Goal: Transaction & Acquisition: Book appointment/travel/reservation

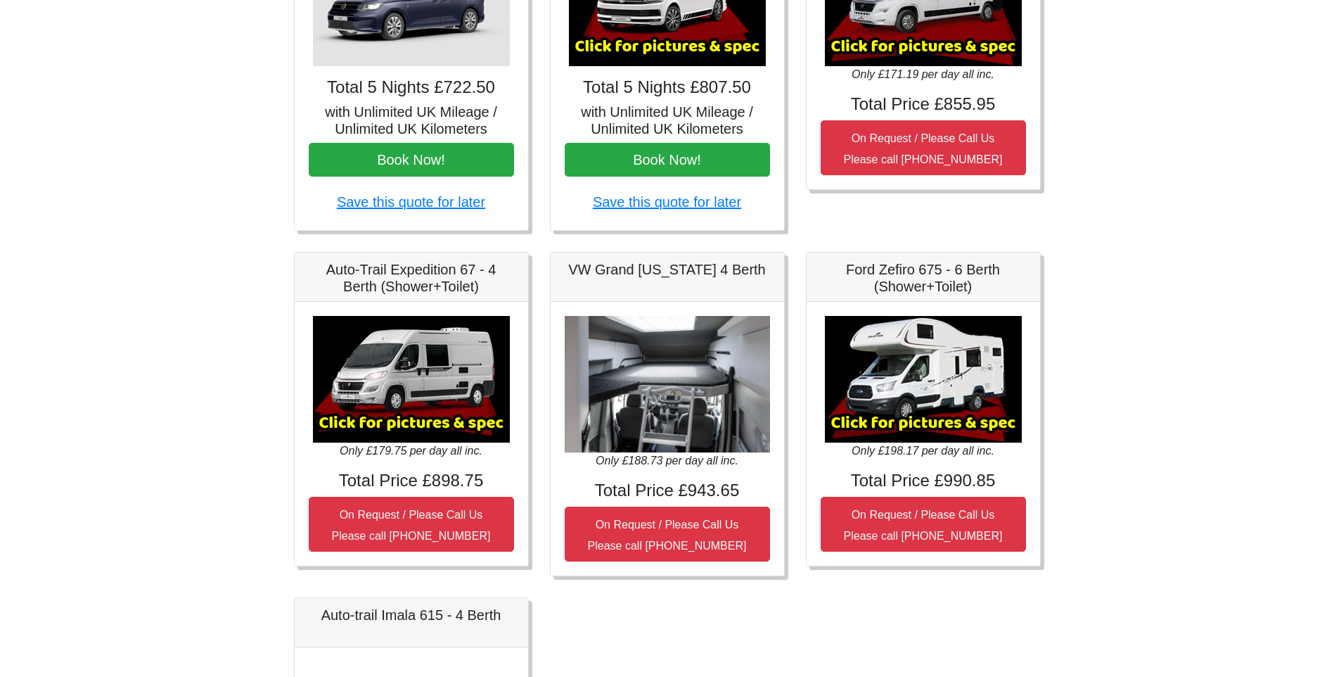
scroll to position [352, 0]
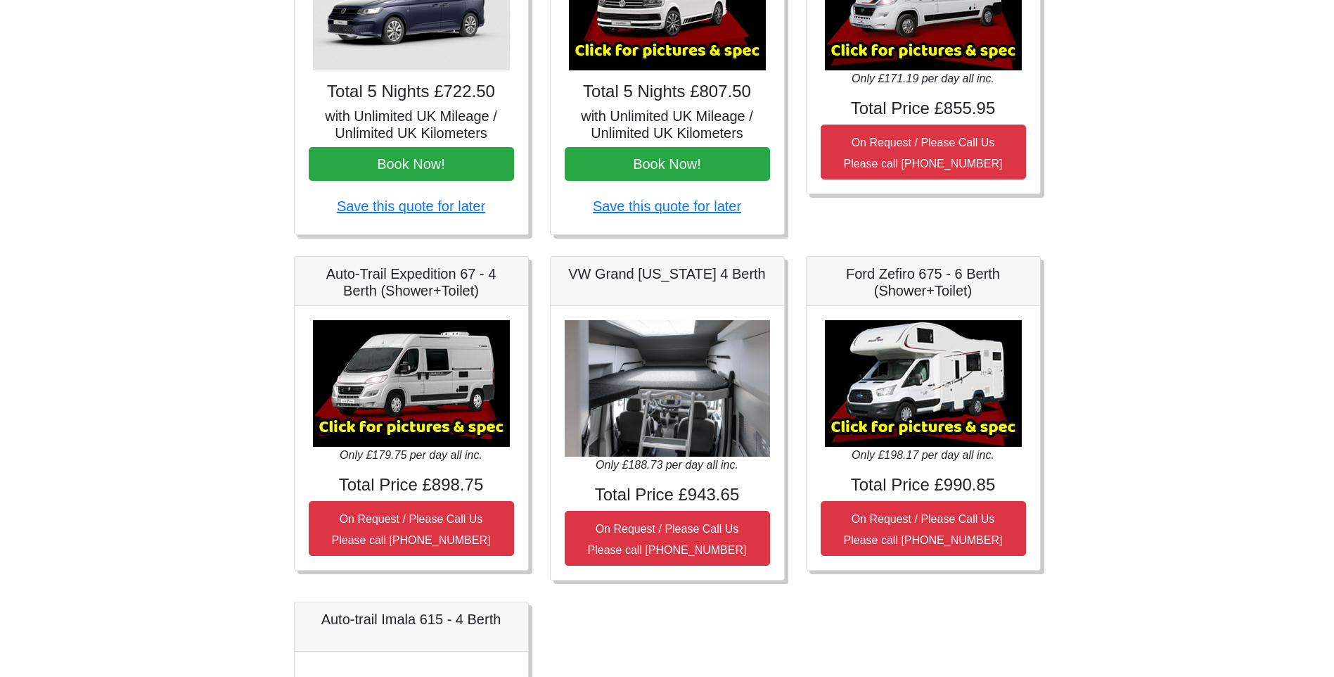
click at [721, 378] on img at bounding box center [667, 388] width 205 height 137
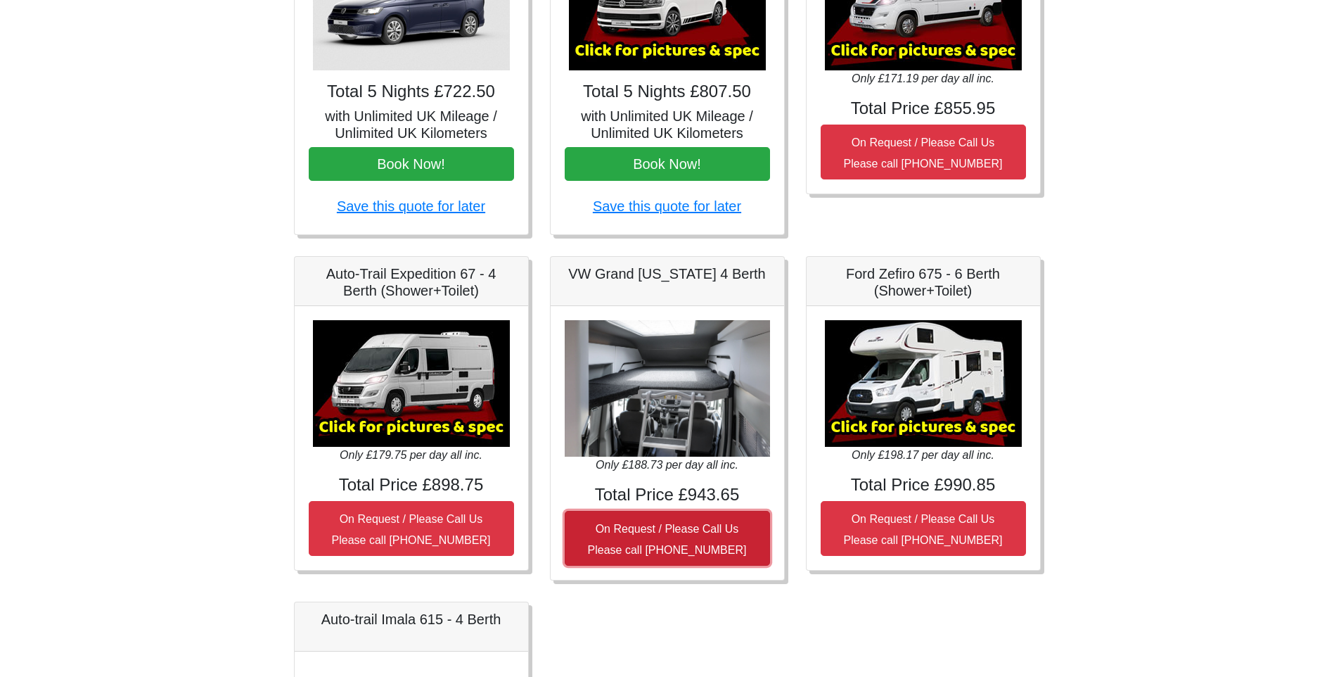
click at [646, 548] on small "On Request / Please Call Us Please call [PHONE_NUMBER]" at bounding box center [667, 539] width 159 height 33
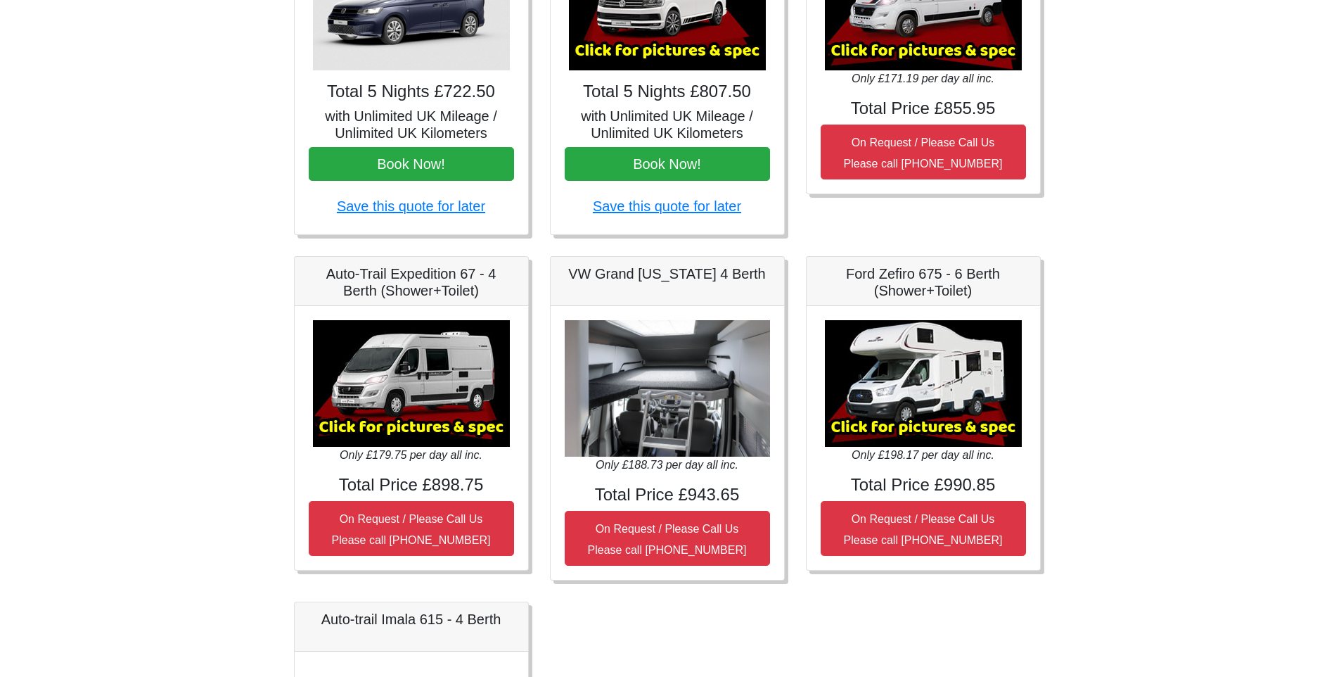
click at [699, 432] on img at bounding box center [667, 388] width 205 height 137
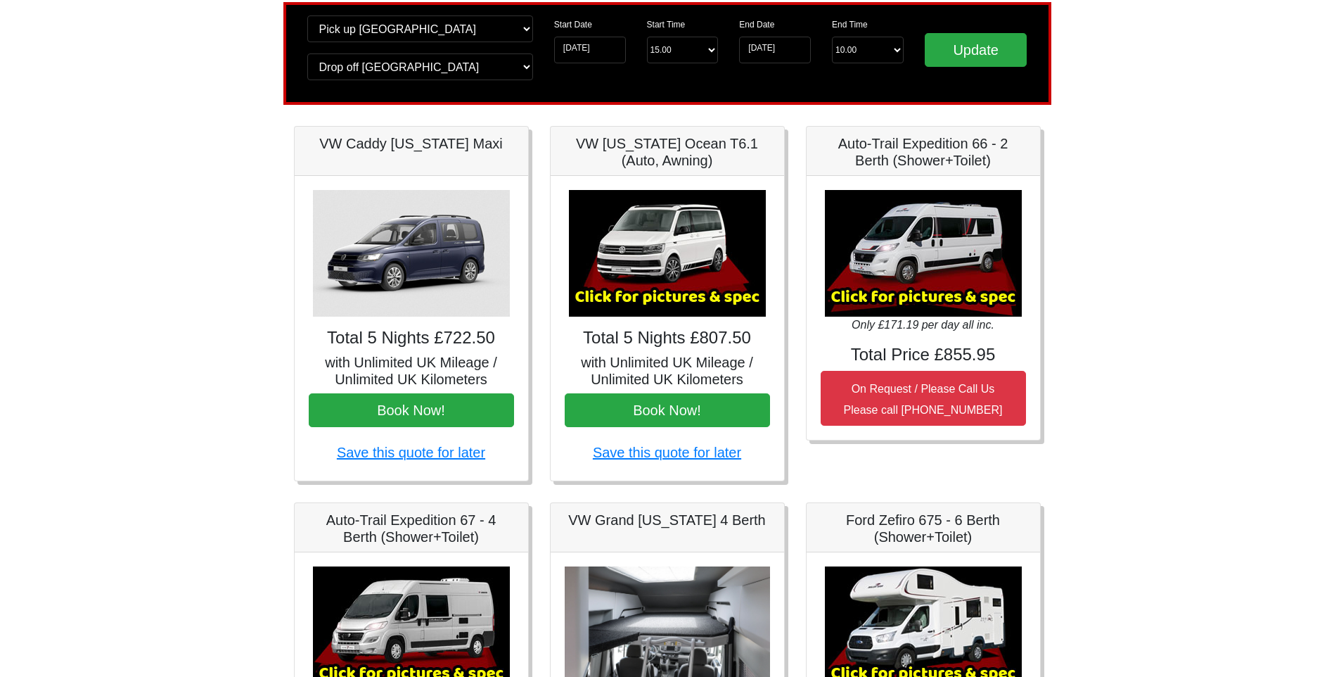
scroll to position [0, 0]
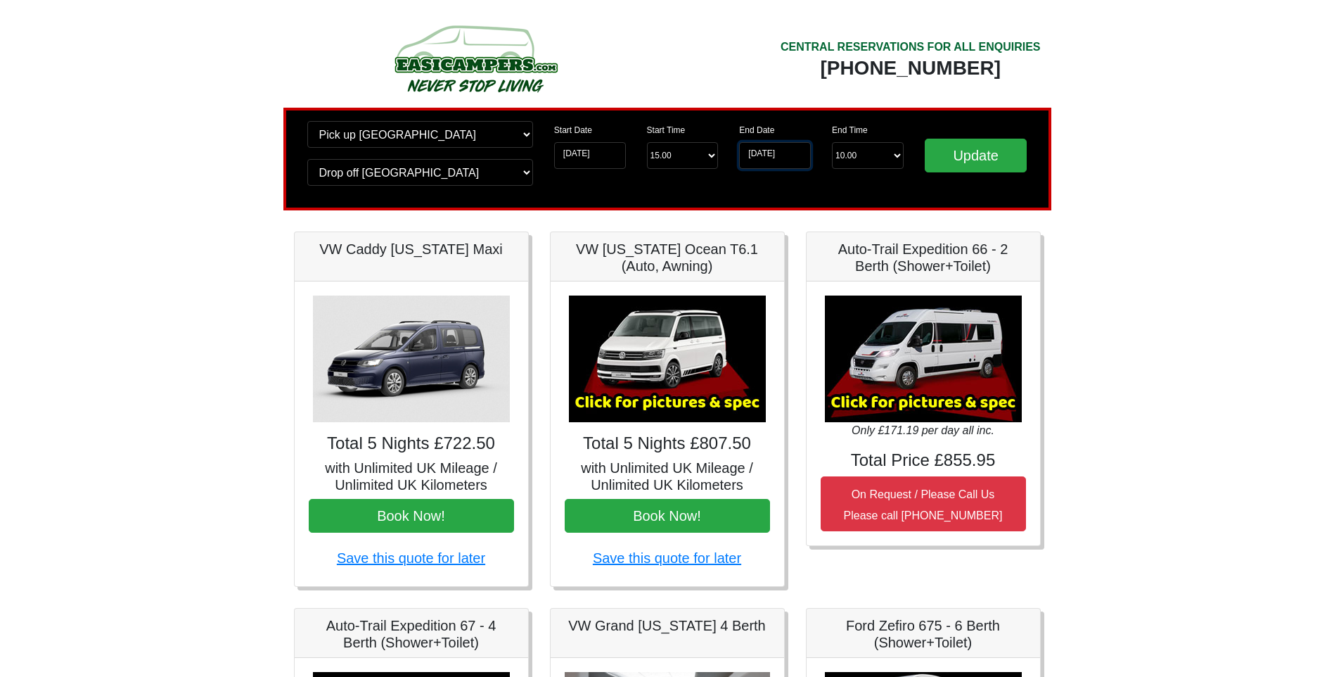
click at [796, 144] on input "[DATE]" at bounding box center [775, 155] width 72 height 27
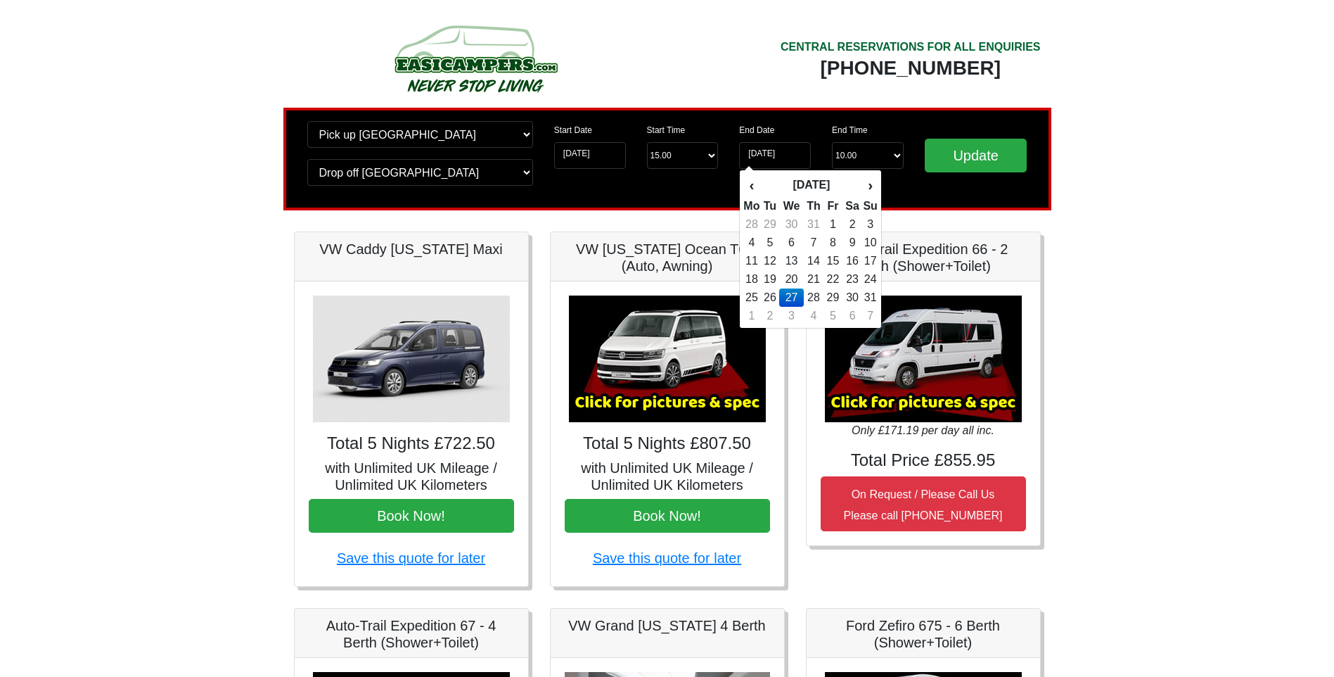
click at [815, 292] on td "28" at bounding box center [814, 297] width 20 height 18
type input "[DATE]"
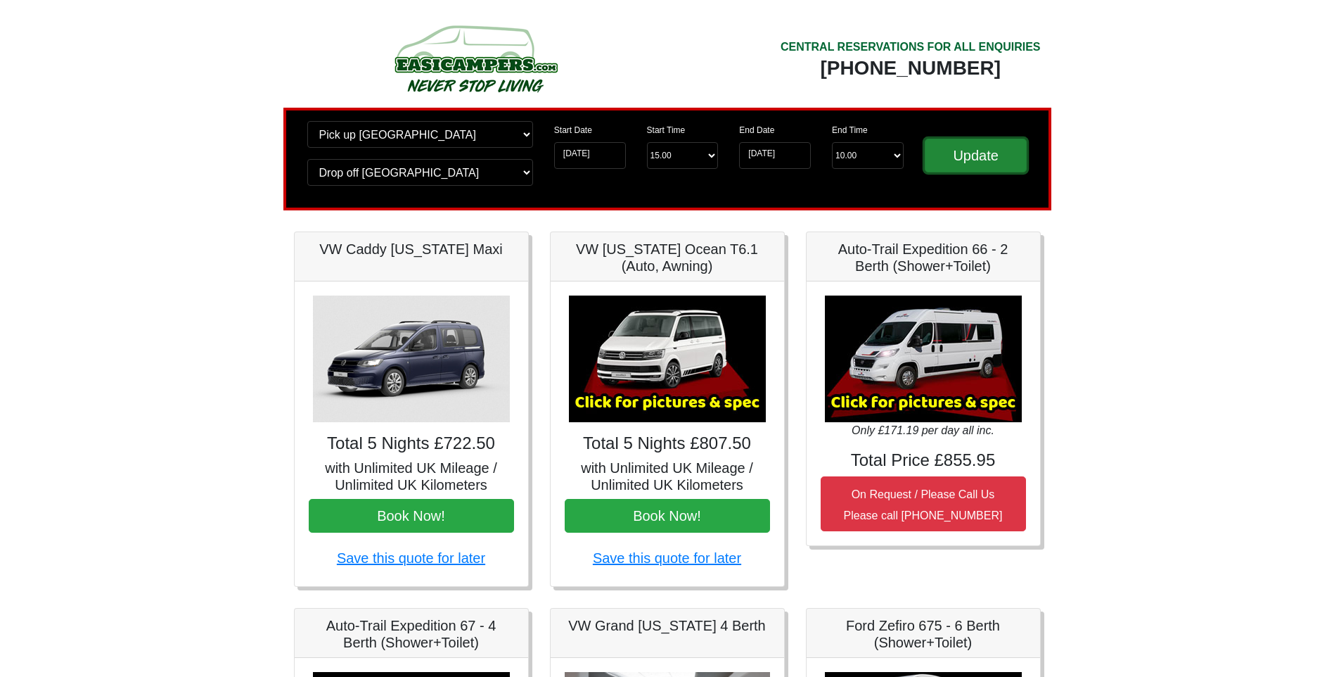
click at [962, 151] on input "Update" at bounding box center [976, 156] width 103 height 34
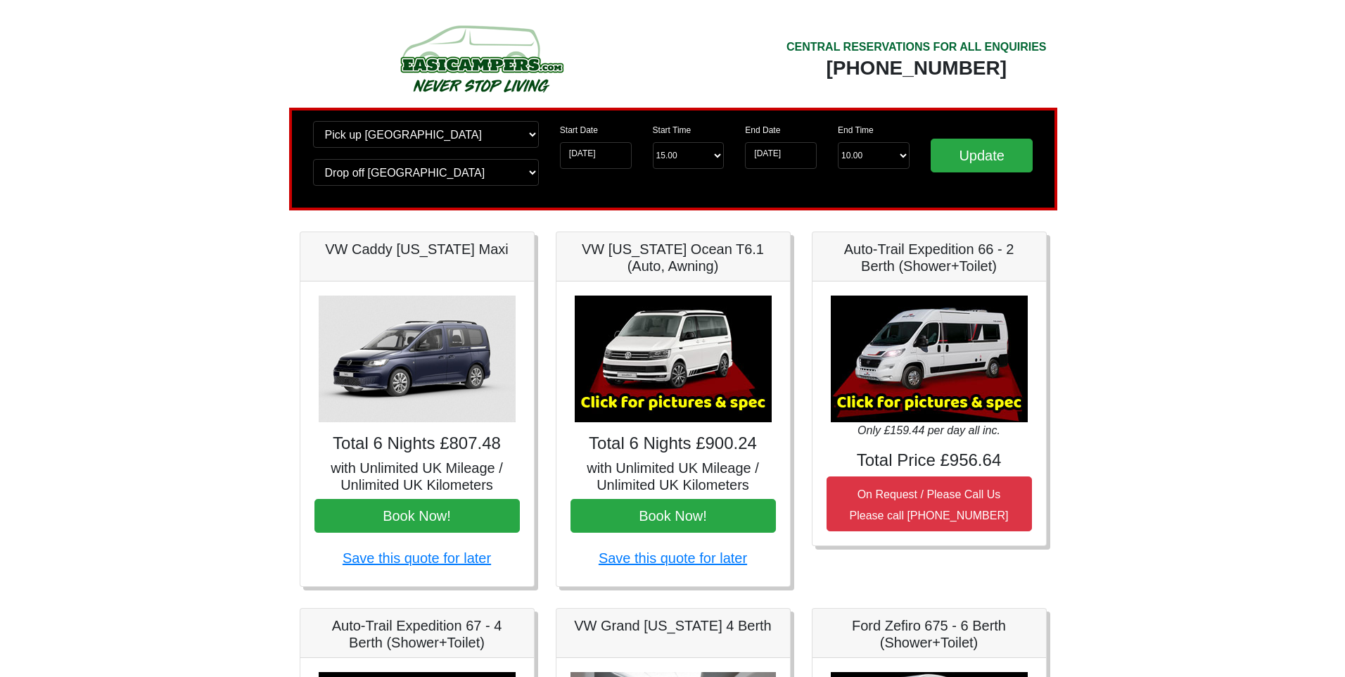
scroll to position [211, 0]
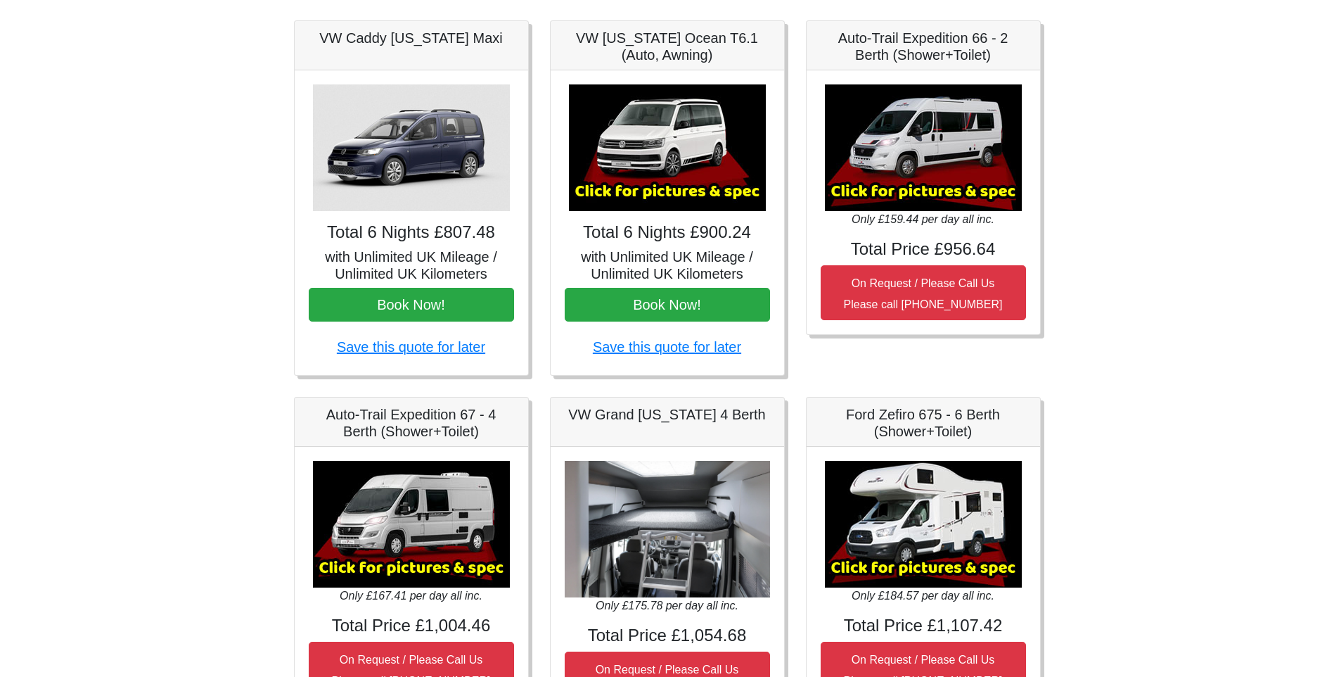
click at [638, 152] on img at bounding box center [667, 147] width 197 height 127
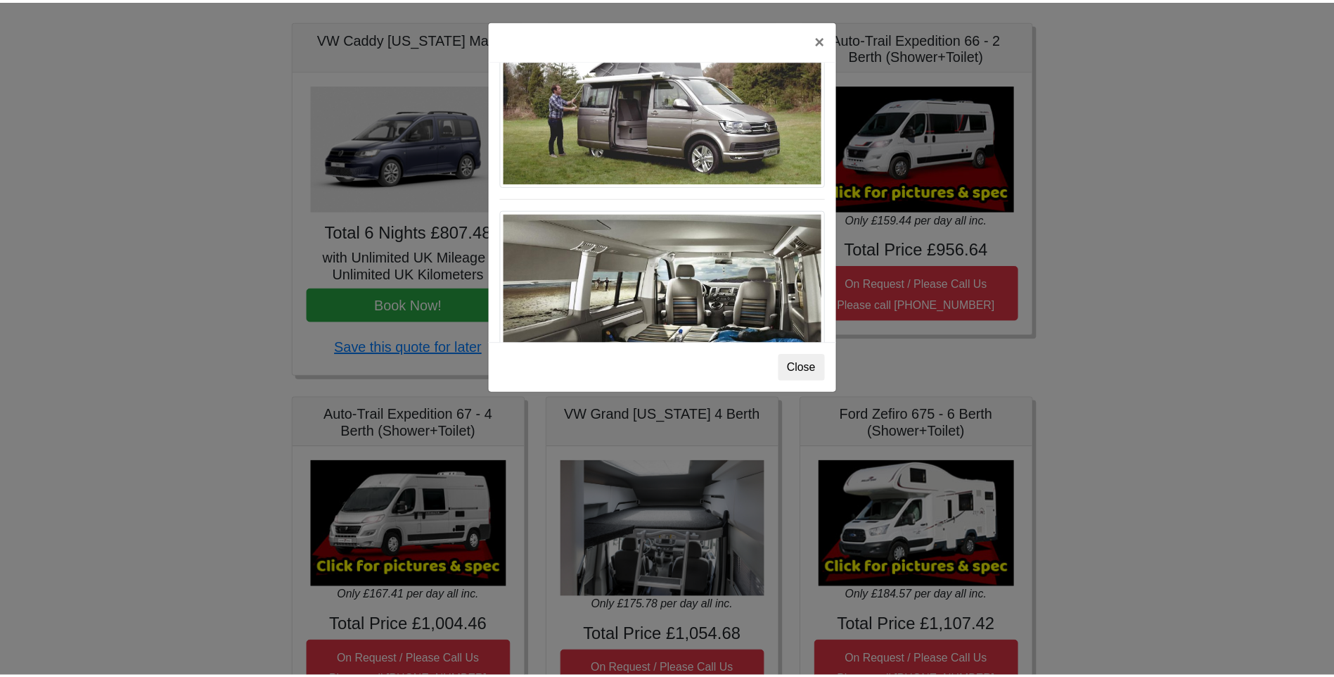
scroll to position [1534, 0]
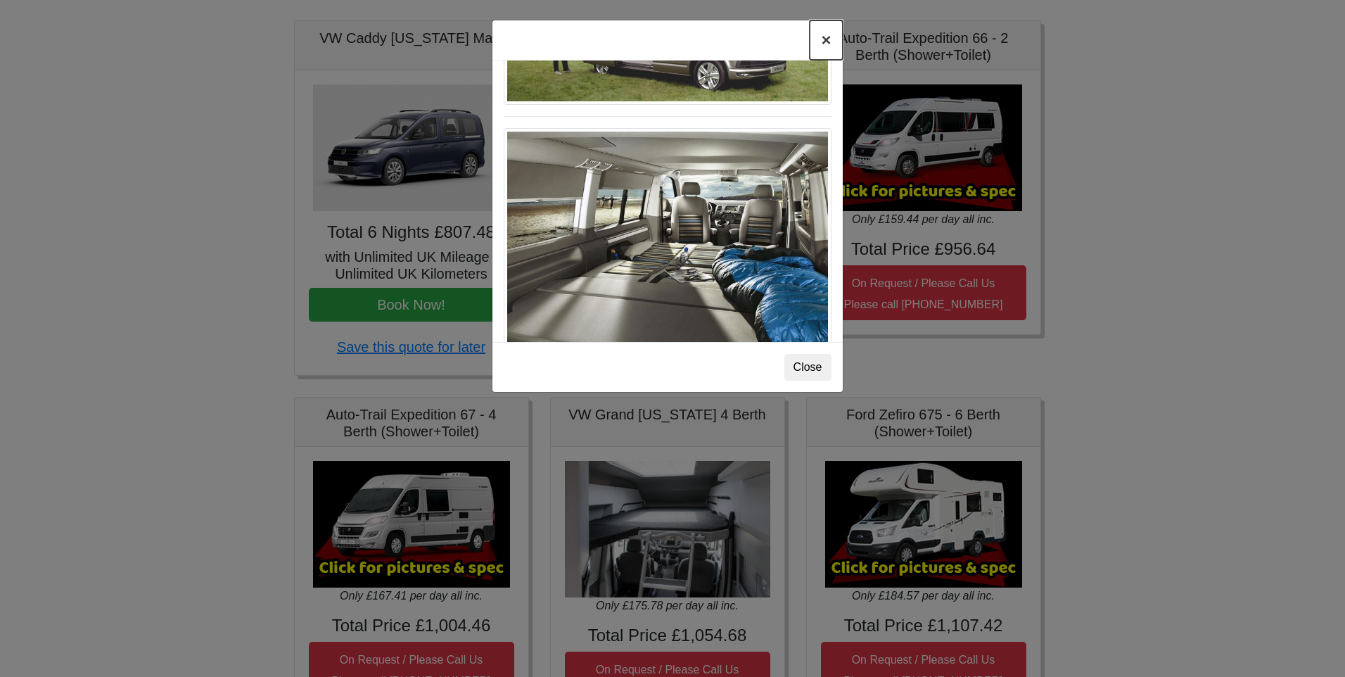
click at [823, 46] on button "×" at bounding box center [826, 39] width 32 height 39
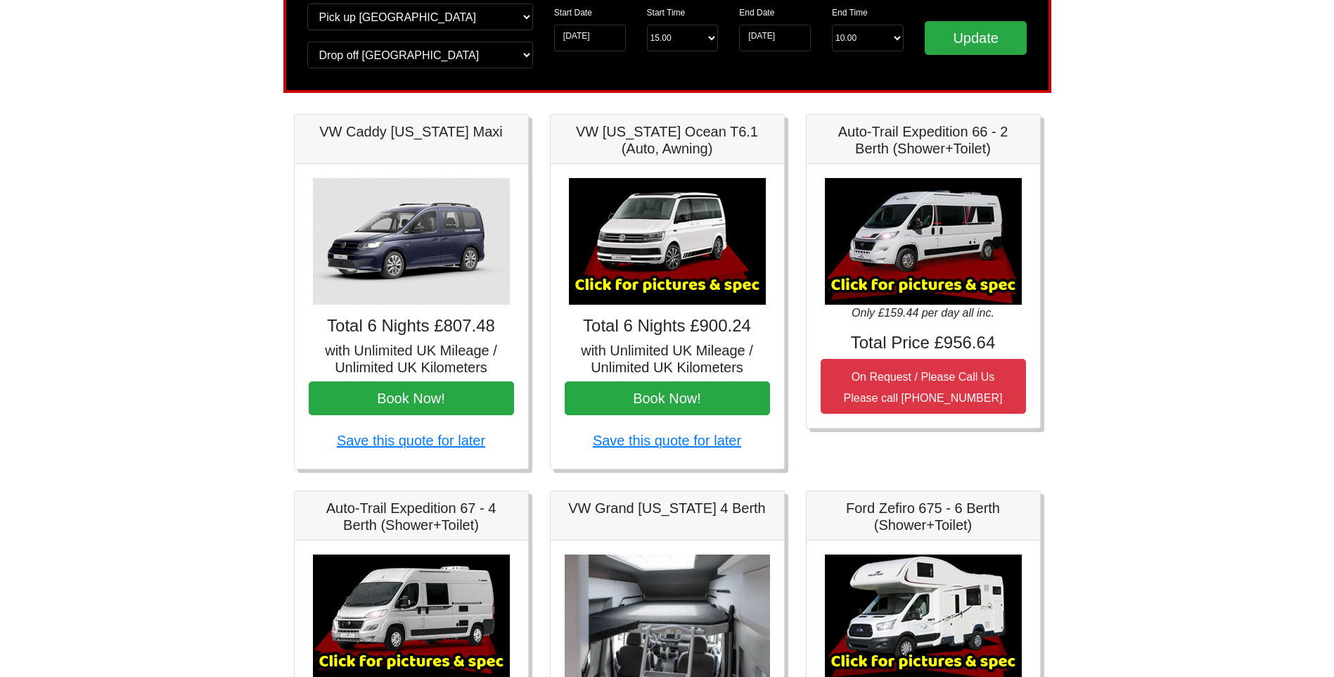
scroll to position [0, 0]
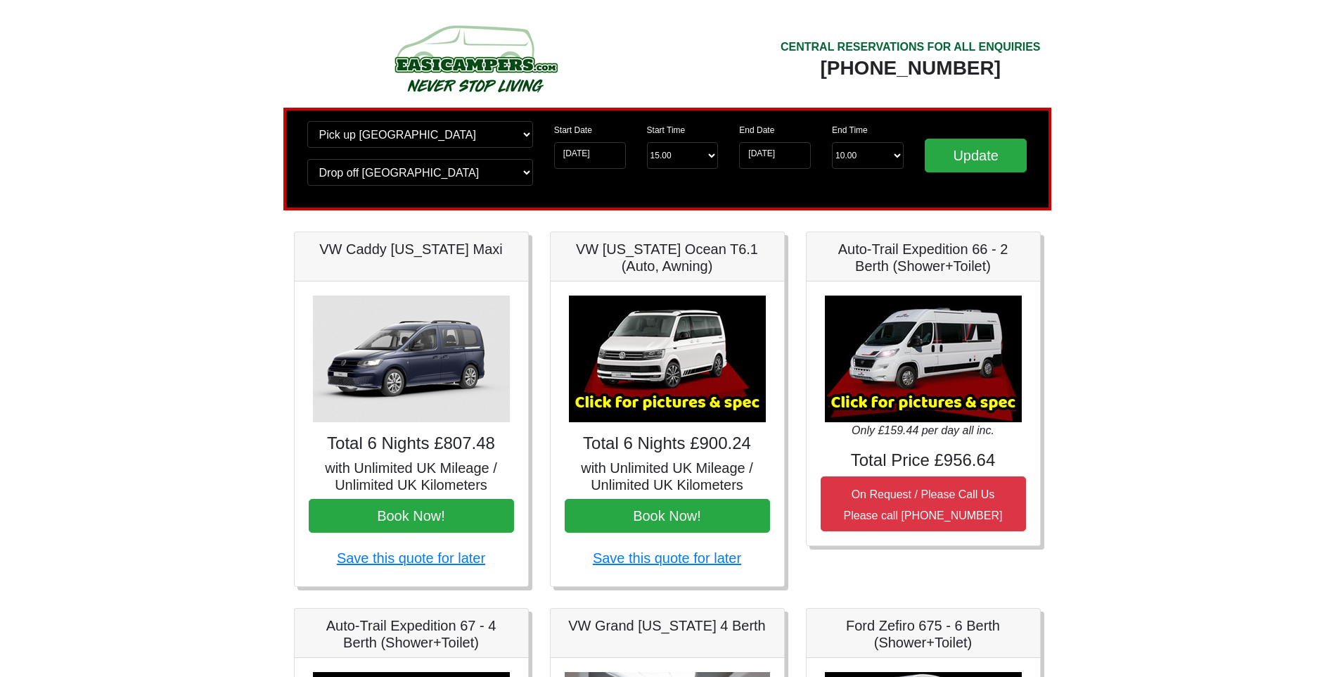
click at [869, 272] on h5 "Auto-Trail Expedition 66 - 2 Berth (Shower+Toilet)" at bounding box center [923, 258] width 205 height 34
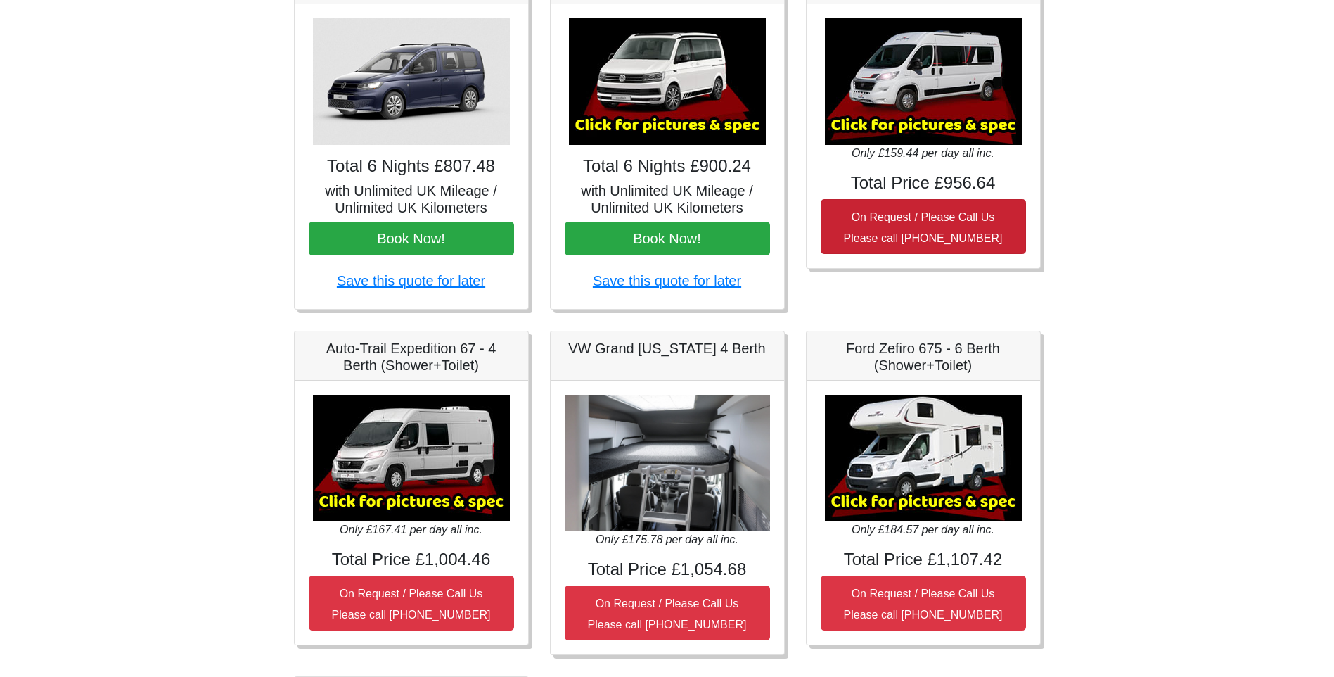
scroll to position [281, 0]
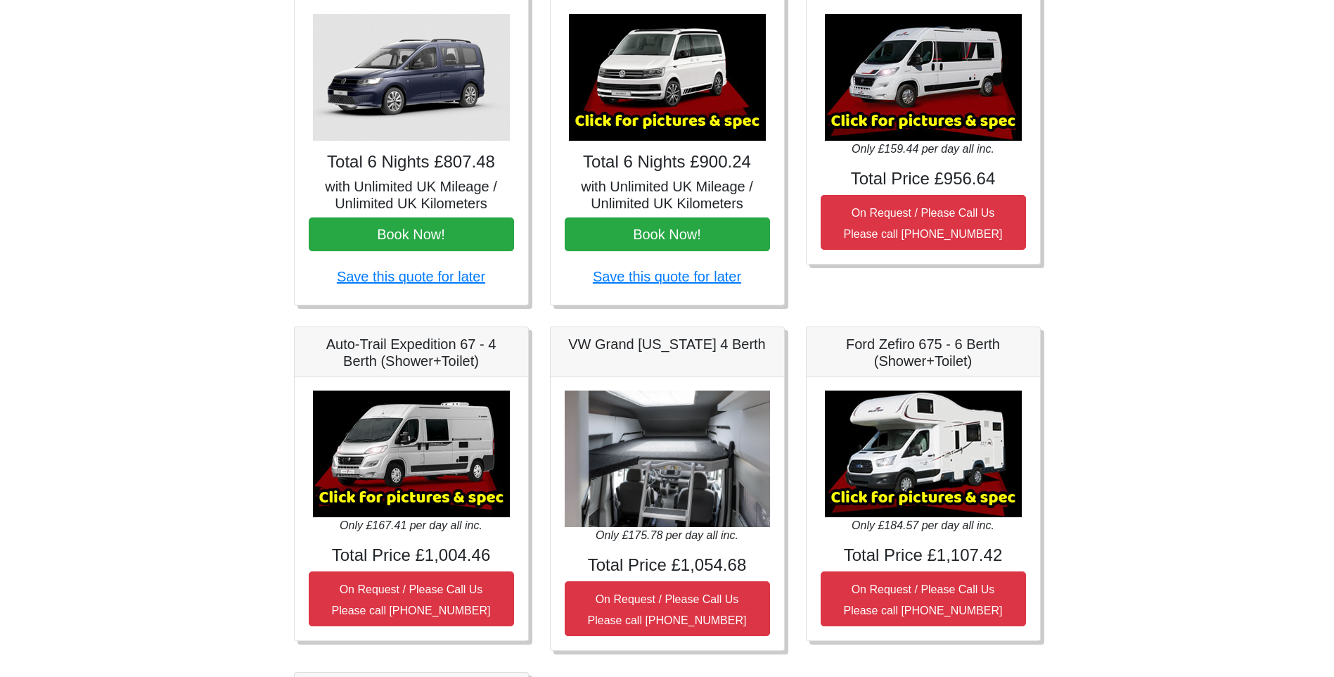
click at [419, 471] on img at bounding box center [411, 453] width 197 height 127
click at [423, 500] on img at bounding box center [411, 453] width 197 height 127
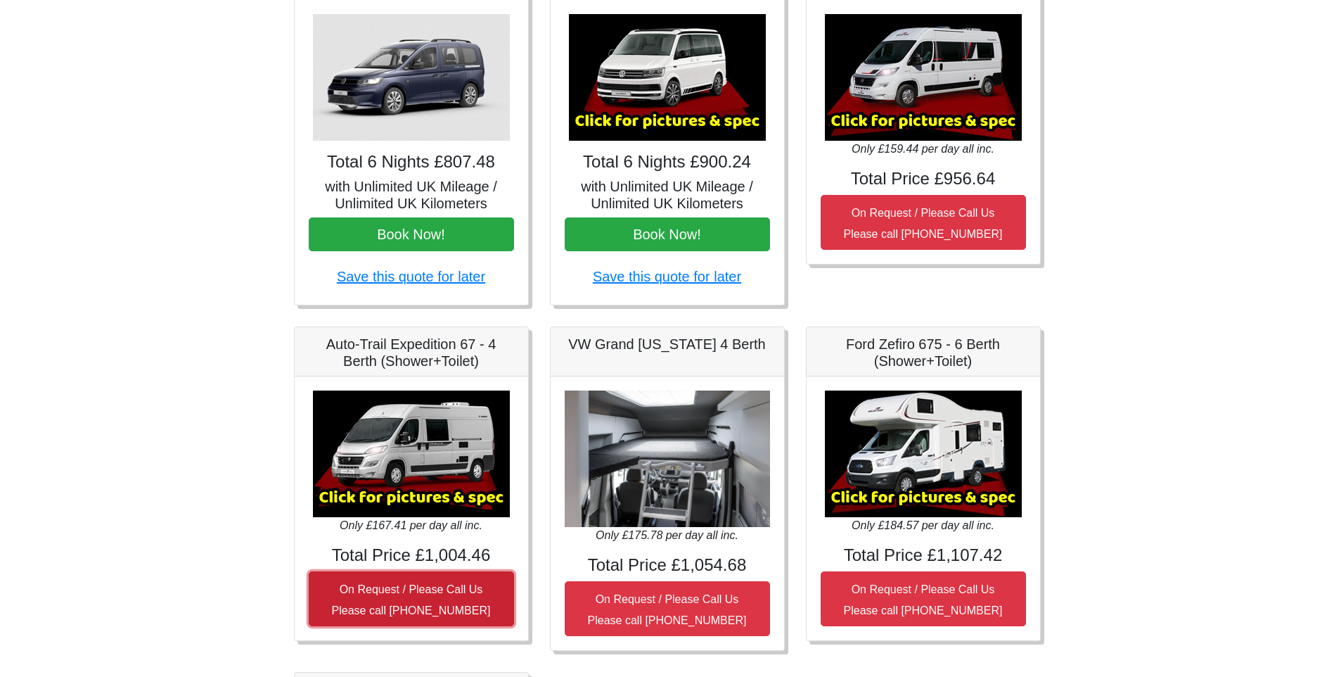
click at [396, 594] on small "On Request / Please Call Us Please call [PHONE_NUMBER]" at bounding box center [411, 599] width 159 height 33
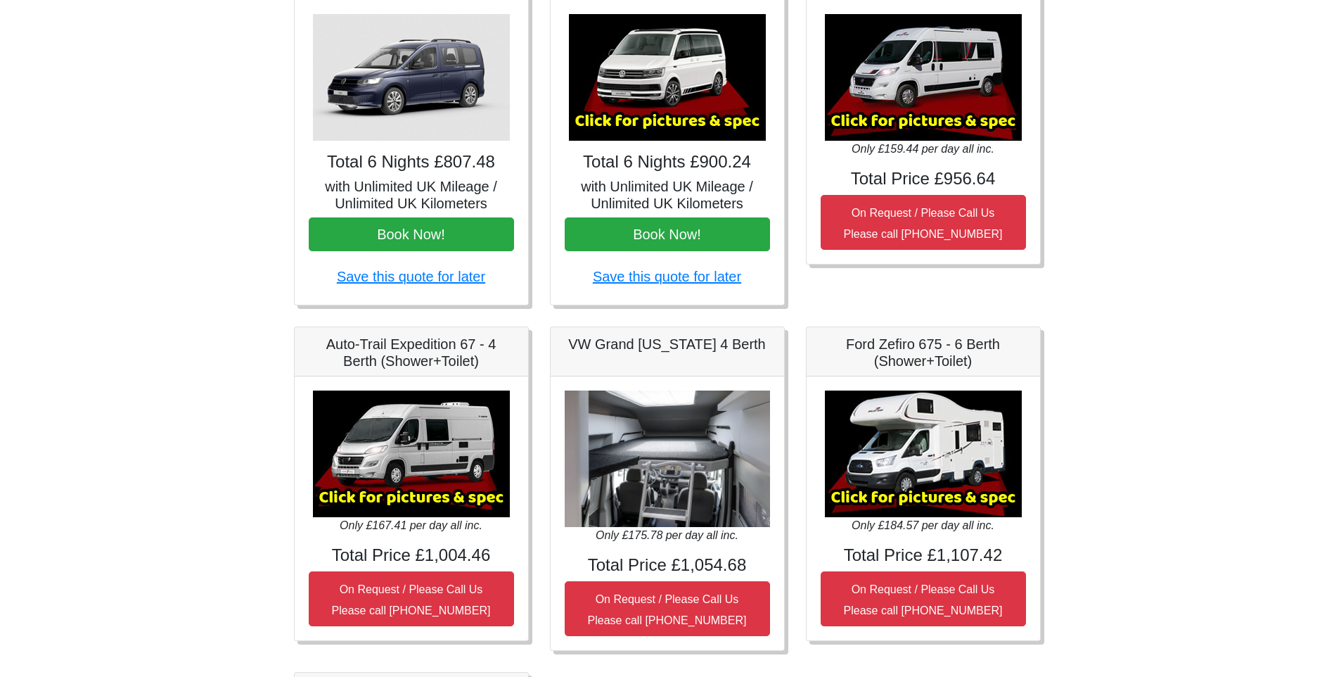
click at [392, 428] on img at bounding box center [411, 453] width 197 height 127
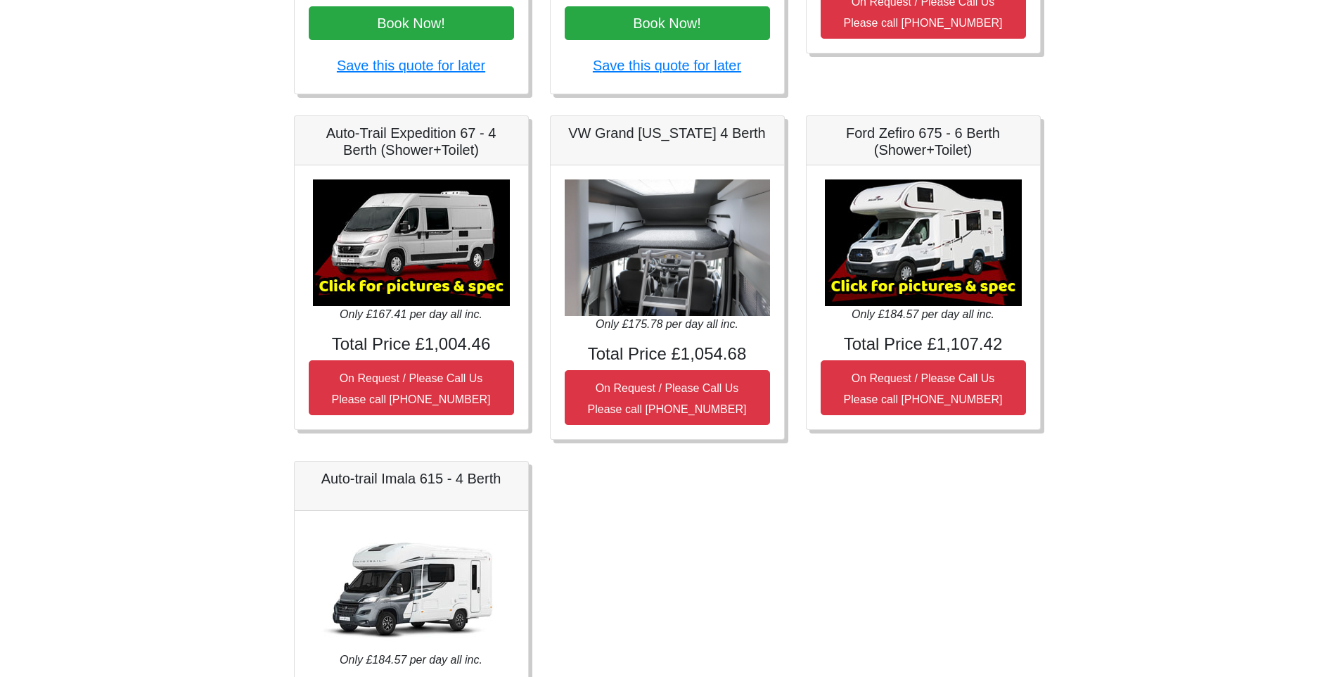
click at [971, 252] on img at bounding box center [923, 242] width 197 height 127
click at [956, 284] on img at bounding box center [923, 242] width 197 height 127
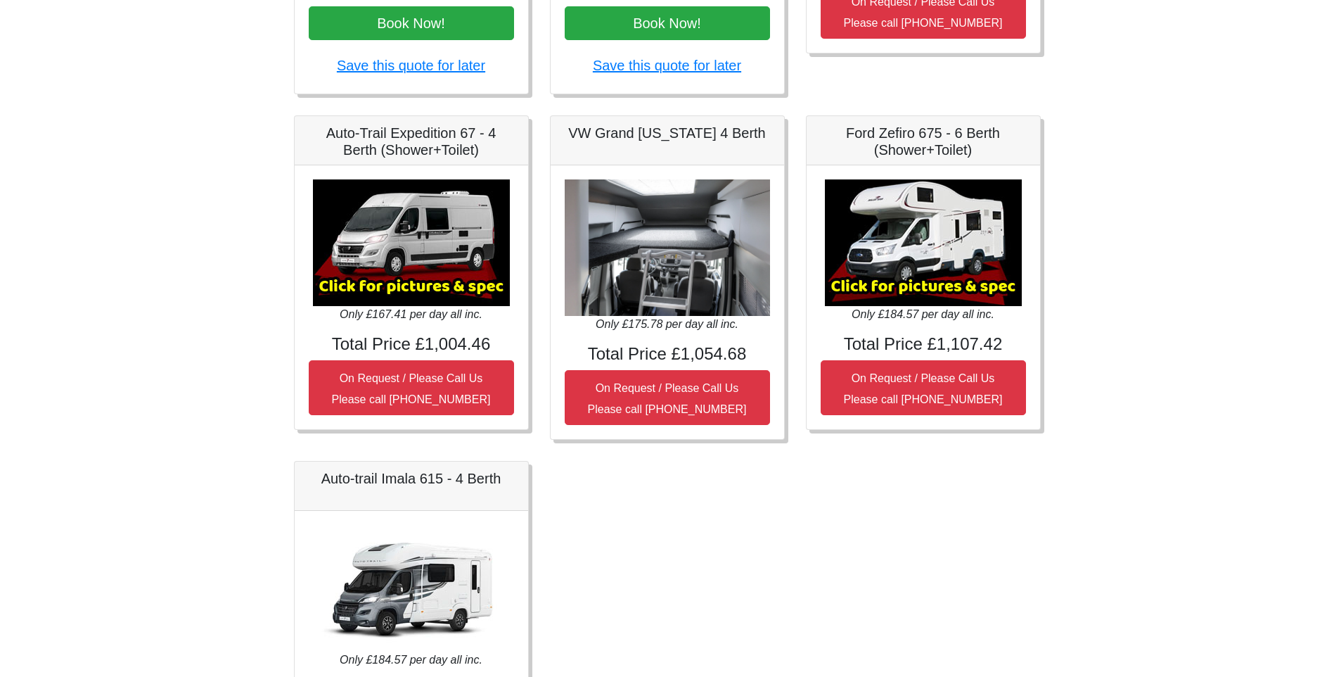
click at [956, 284] on img at bounding box center [923, 242] width 197 height 127
click at [904, 238] on img at bounding box center [923, 242] width 197 height 127
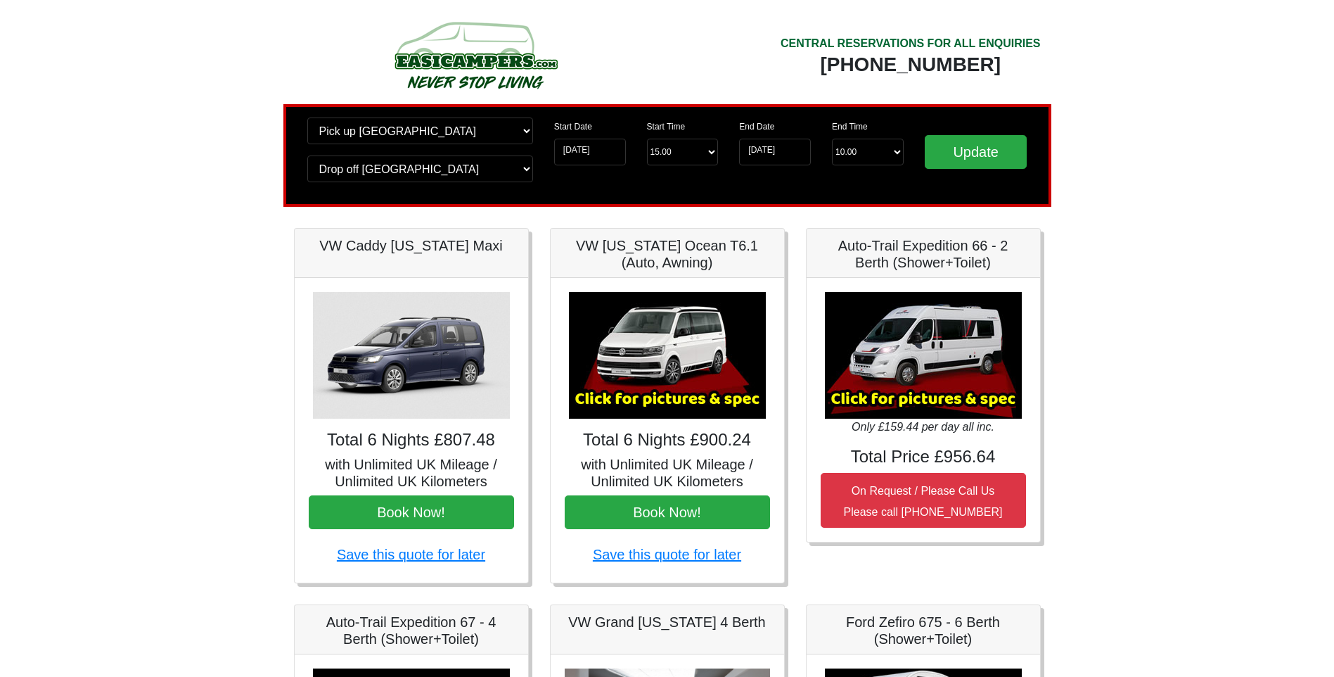
scroll to position [0, 0]
